Goal: Find contact information: Find contact information

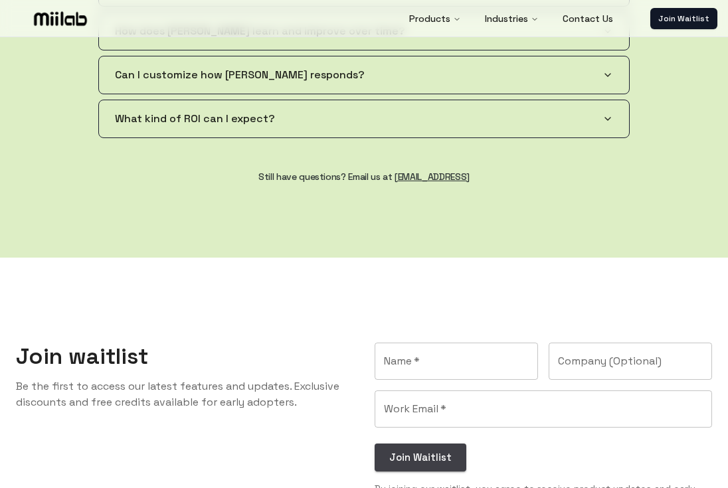
scroll to position [2440, 0]
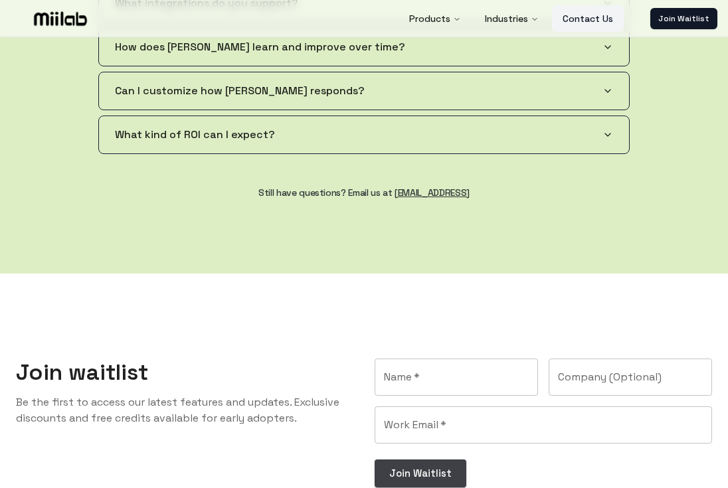
click at [586, 22] on link "Contact Us" at bounding box center [588, 18] width 72 height 27
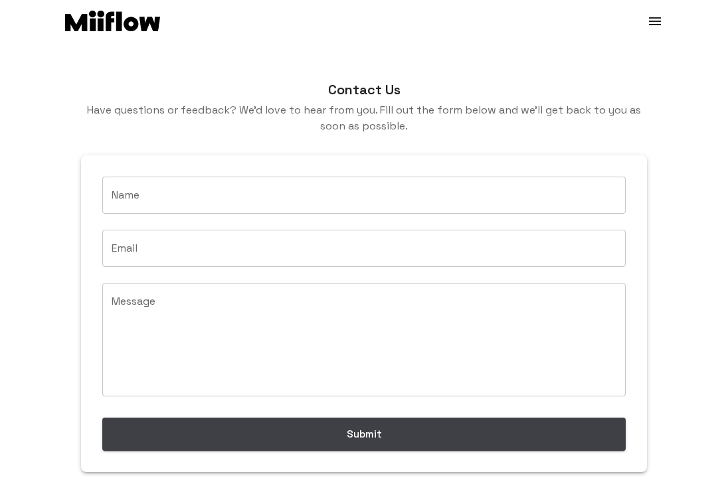
scroll to position [98, 0]
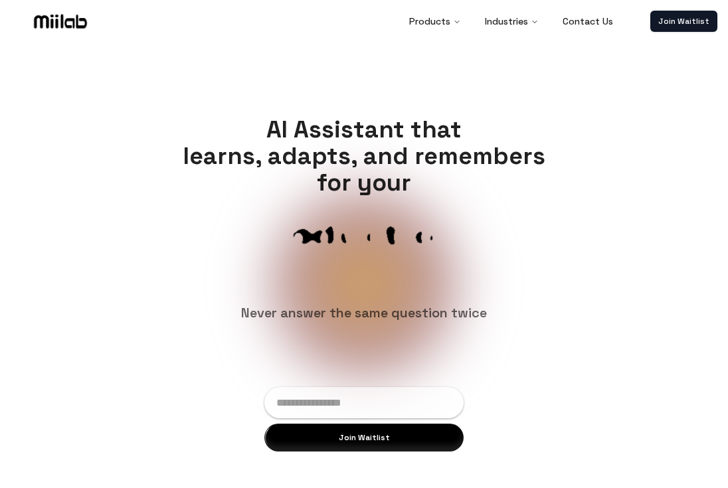
drag, startPoint x: 103, startPoint y: 27, endPoint x: 94, endPoint y: 27, distance: 9.3
